Goal: Information Seeking & Learning: Learn about a topic

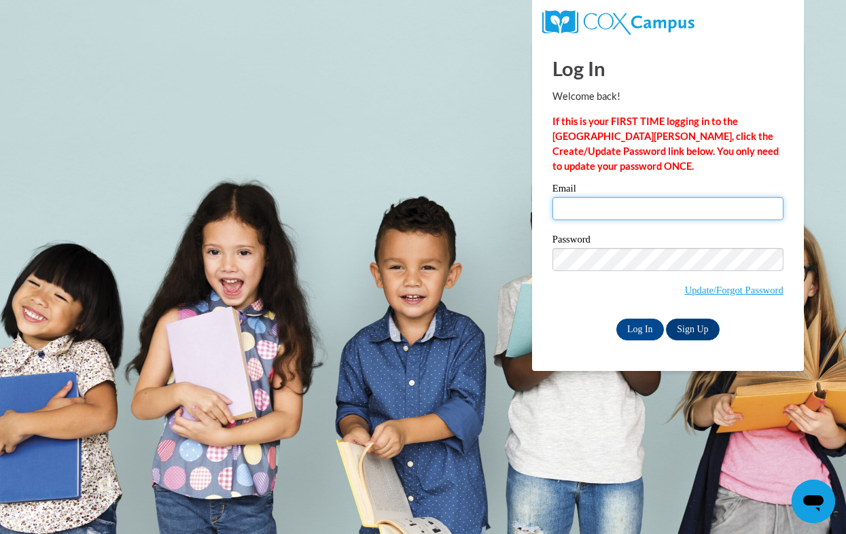
type input "thefinx4@me.com"
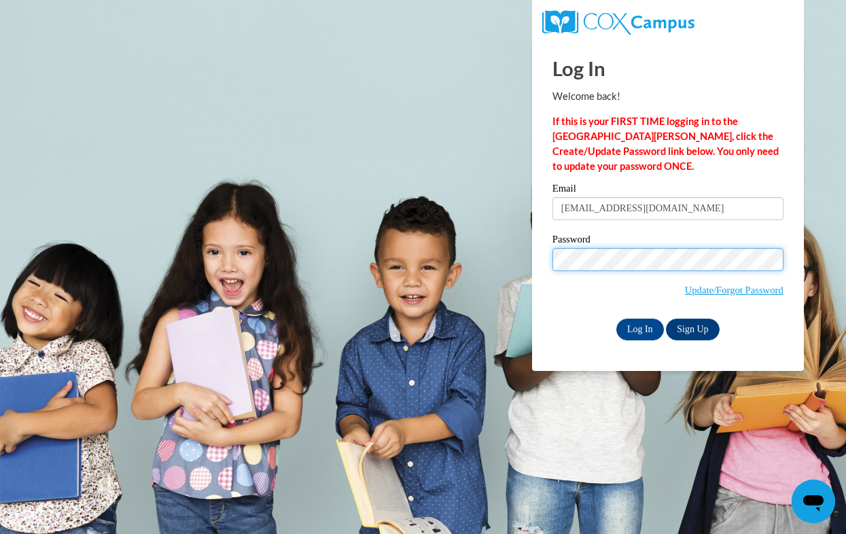
click at [639, 327] on input "Log In" at bounding box center [641, 330] width 48 height 22
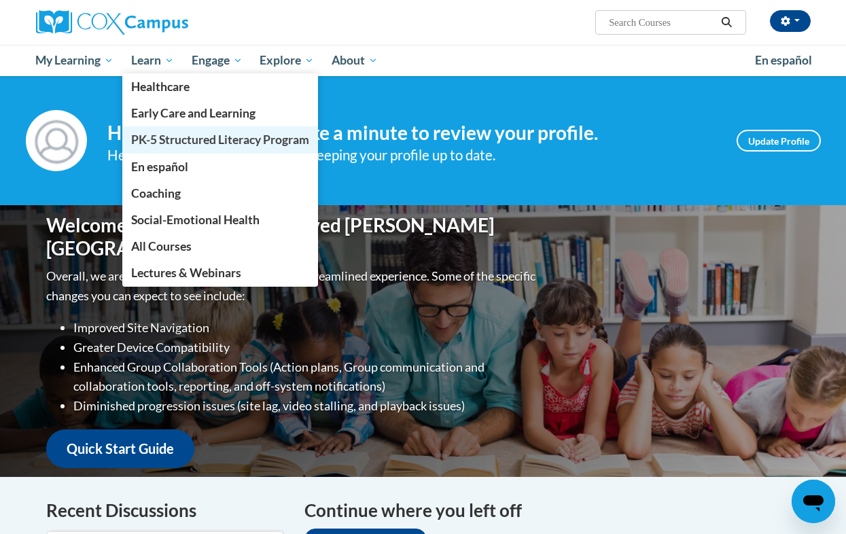
click at [161, 143] on span "PK-5 Structured Literacy Program" at bounding box center [220, 140] width 178 height 14
